Goal: Task Accomplishment & Management: Use online tool/utility

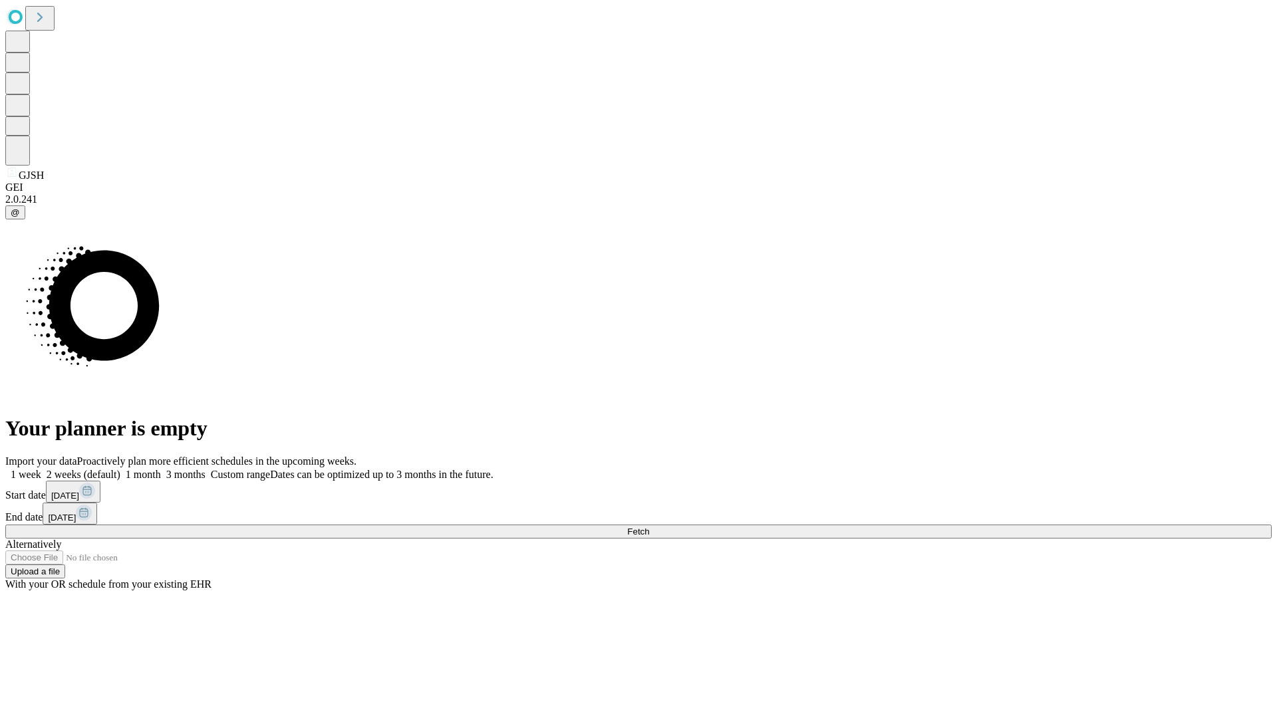
click at [649, 527] on span "Fetch" at bounding box center [638, 532] width 22 height 10
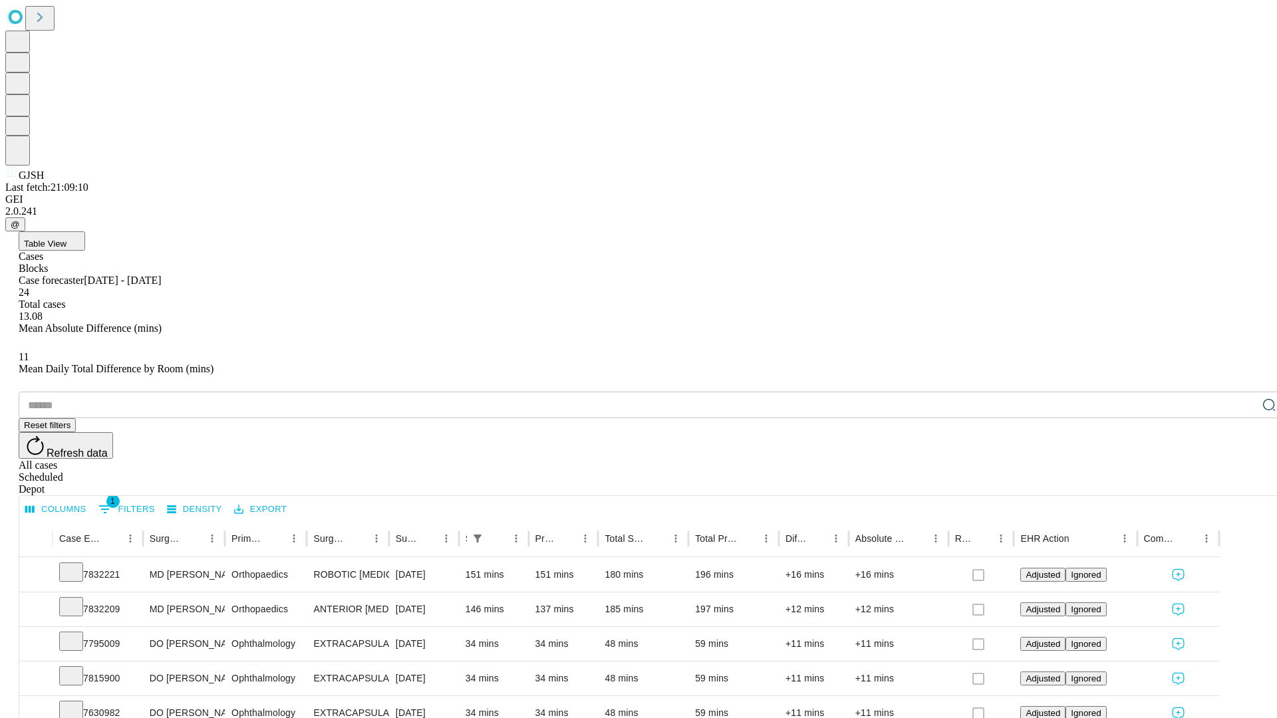
click at [1243, 484] on div "Depot" at bounding box center [652, 490] width 1266 height 12
